Goal: Go to known website: Access a specific website the user already knows

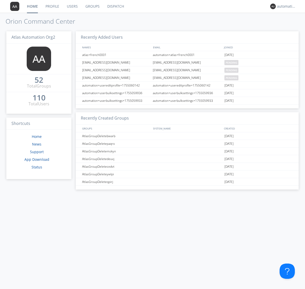
click at [115, 6] on link "Dispatch" at bounding box center [116, 6] width 24 height 13
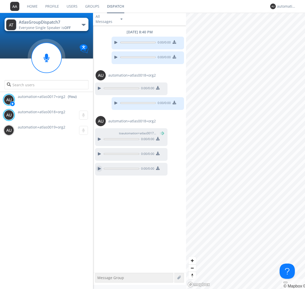
click at [99, 169] on div at bounding box center [99, 169] width 6 height 6
click at [285, 6] on div "automation+atlas0017+org2" at bounding box center [286, 6] width 19 height 5
